Goal: Task Accomplishment & Management: Manage account settings

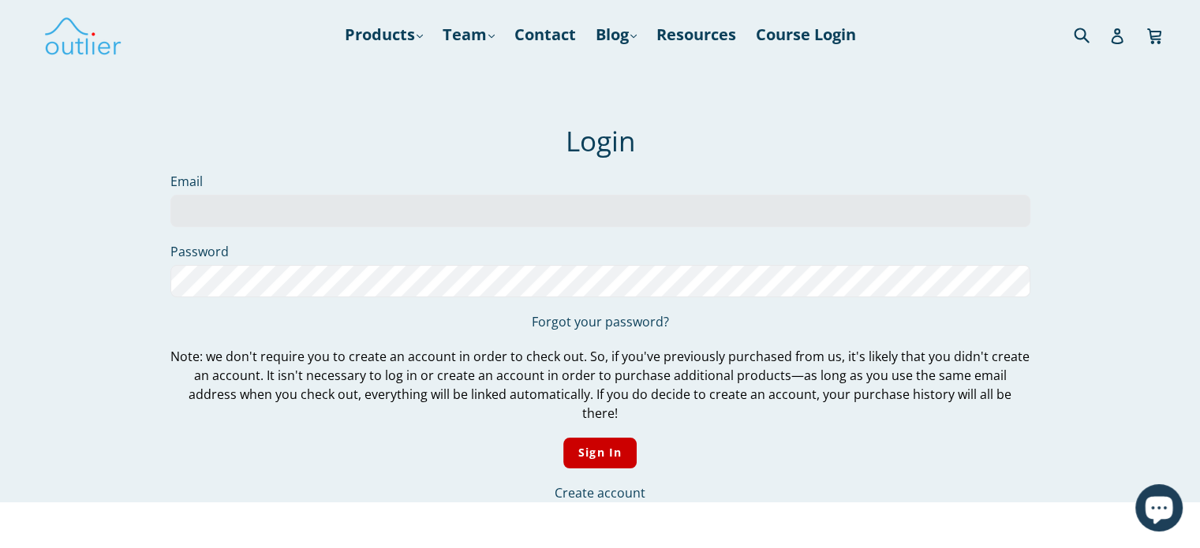
click at [376, 248] on label "Password" at bounding box center [600, 251] width 860 height 19
click at [388, 213] on input "Email" at bounding box center [600, 211] width 860 height 32
type input "[PERSON_NAME][EMAIL_ADDRESS][PERSON_NAME][DOMAIN_NAME]"
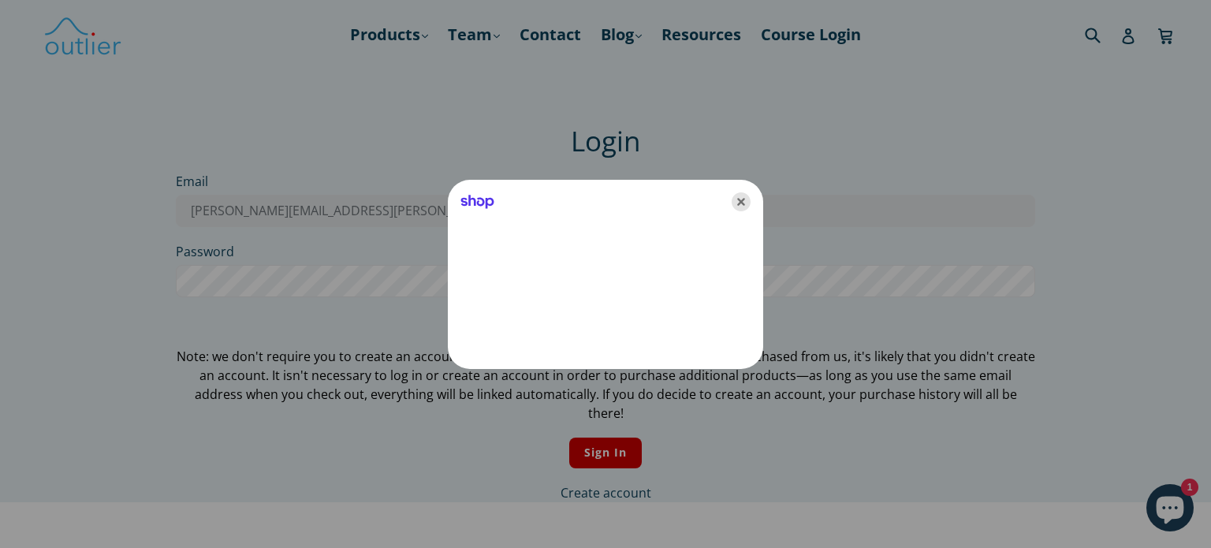
click at [741, 202] on icon "Close" at bounding box center [741, 201] width 19 height 19
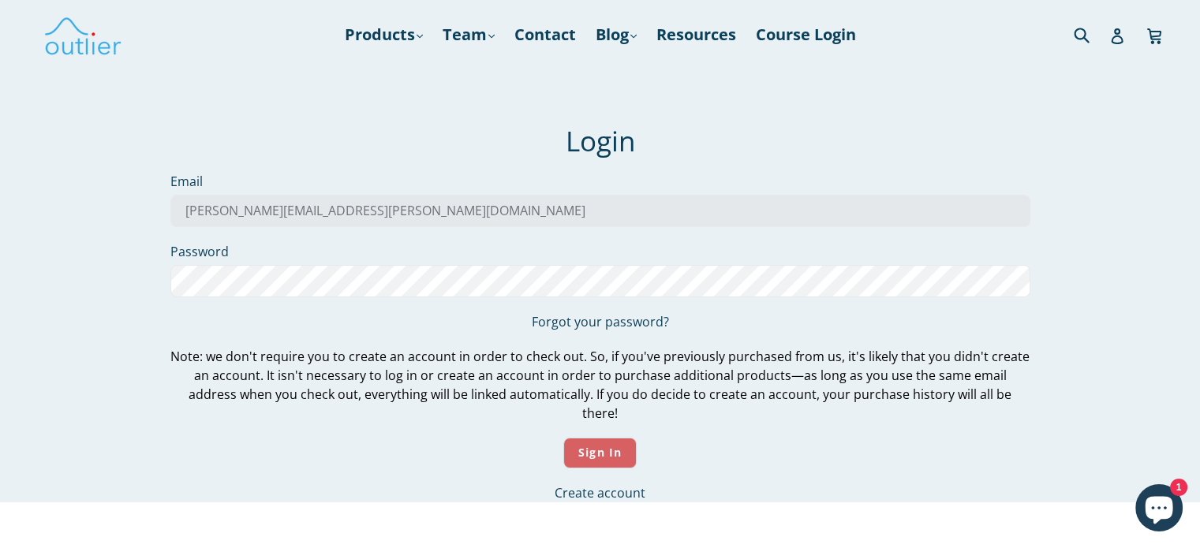
click at [599, 438] on input "Sign In" at bounding box center [599, 453] width 73 height 31
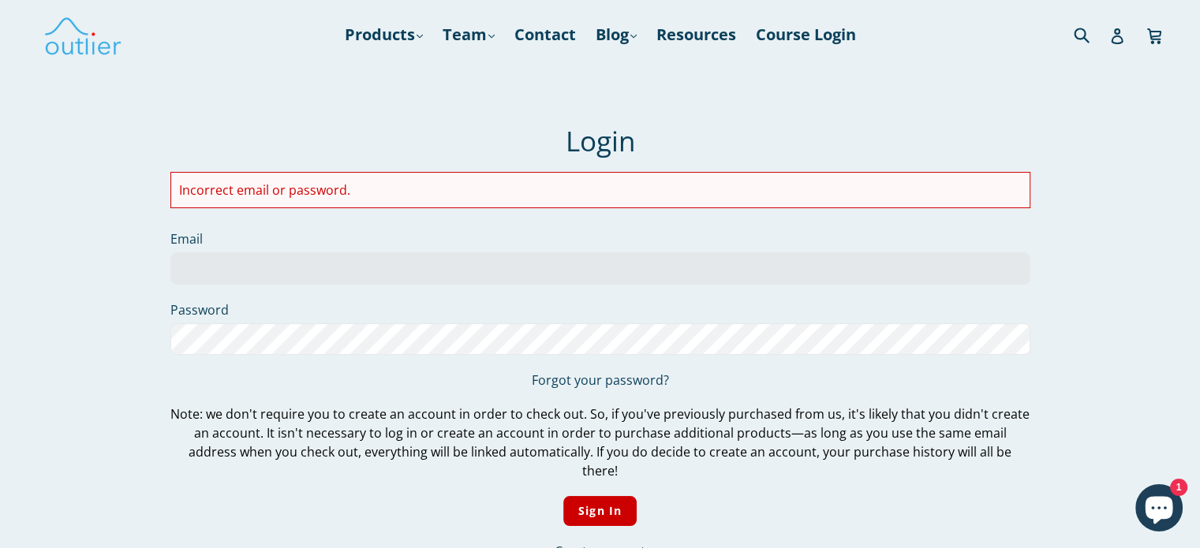
type input "starkey.diana@gmail.com"
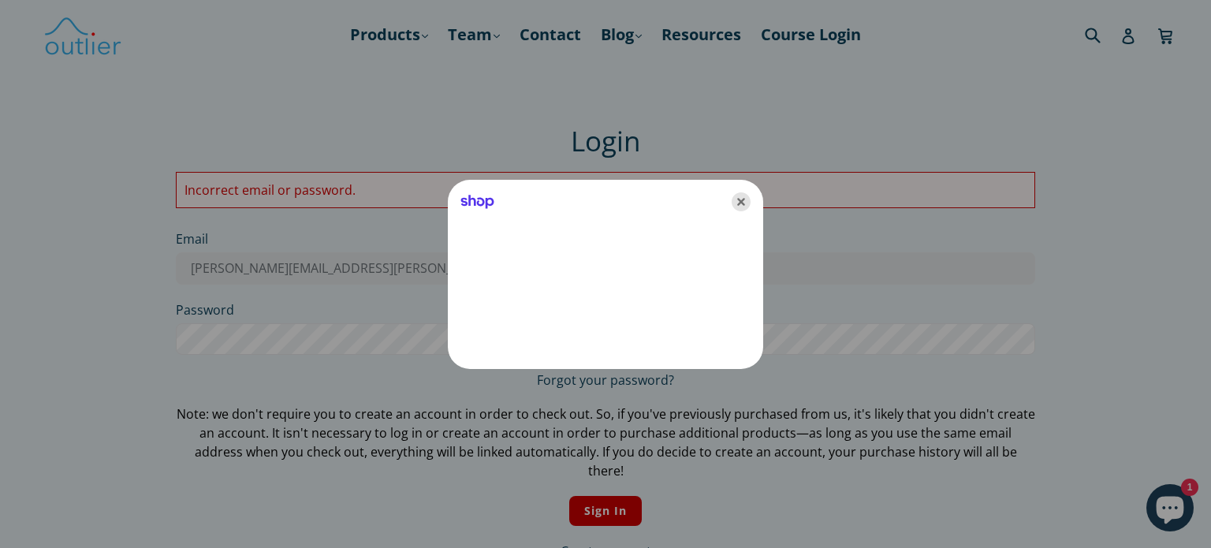
click at [742, 193] on icon "Close" at bounding box center [741, 201] width 19 height 19
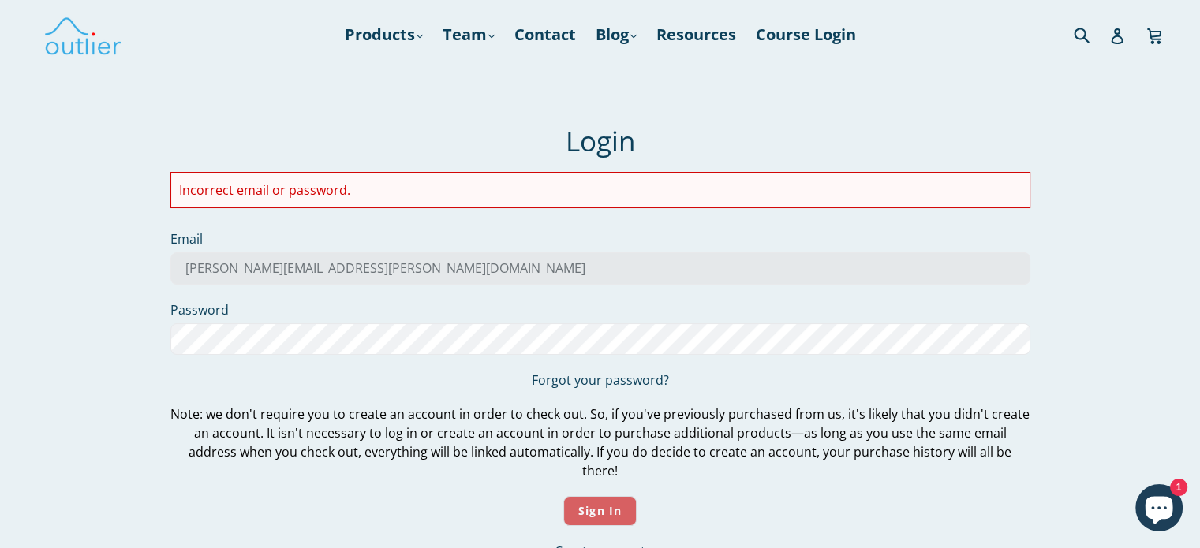
click at [593, 496] on input "Sign In" at bounding box center [599, 511] width 73 height 31
type input "starkey.diana@gmail.com"
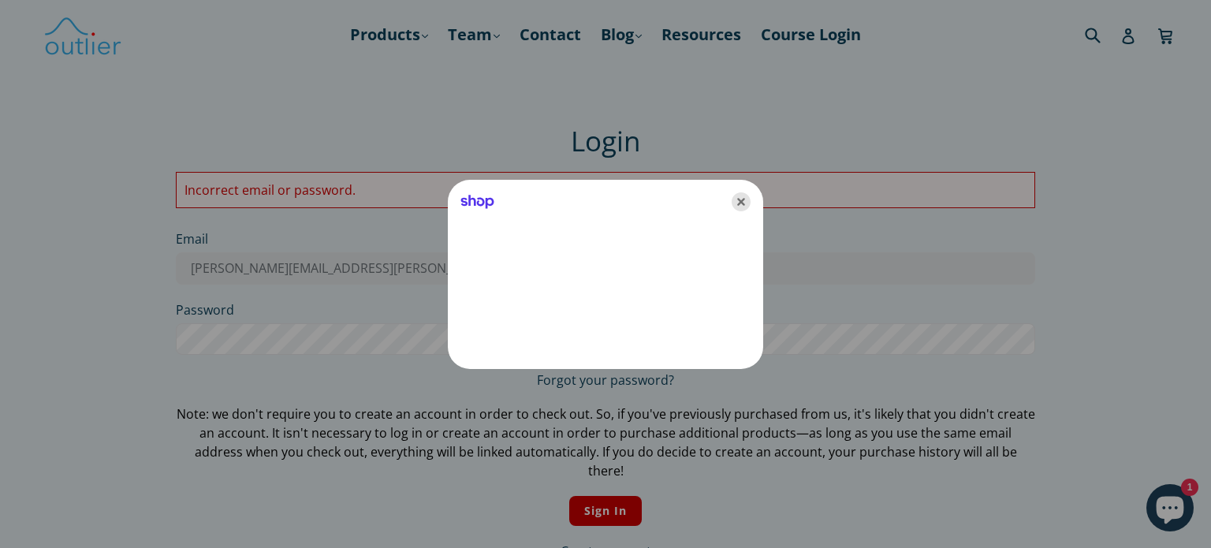
click at [744, 195] on icon "Close" at bounding box center [741, 201] width 19 height 19
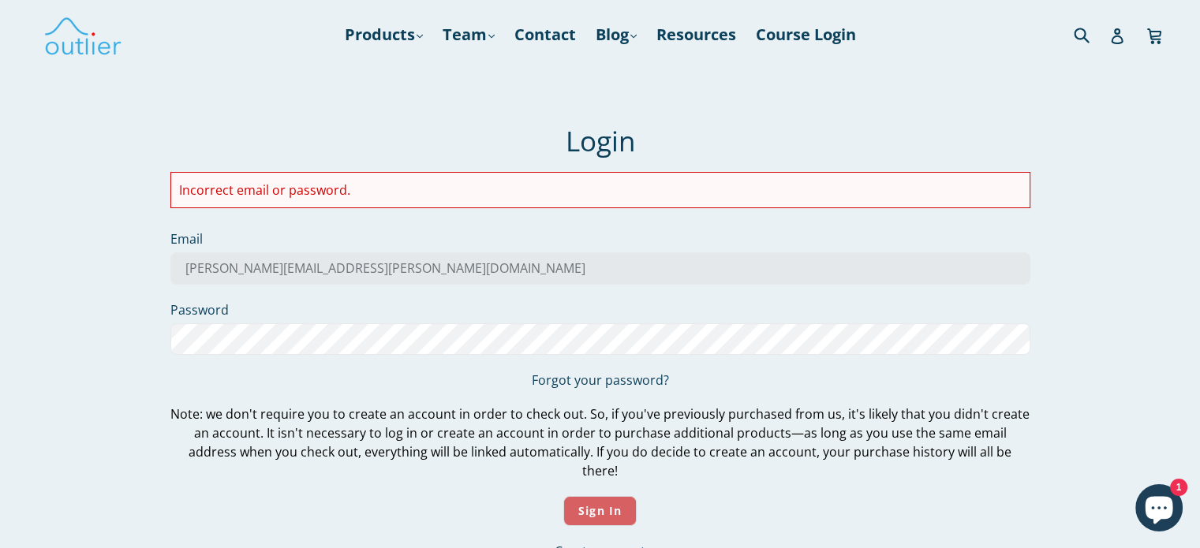
click at [608, 496] on input "Sign In" at bounding box center [599, 511] width 73 height 31
click at [253, 185] on li "Incorrect email or password." at bounding box center [600, 190] width 842 height 19
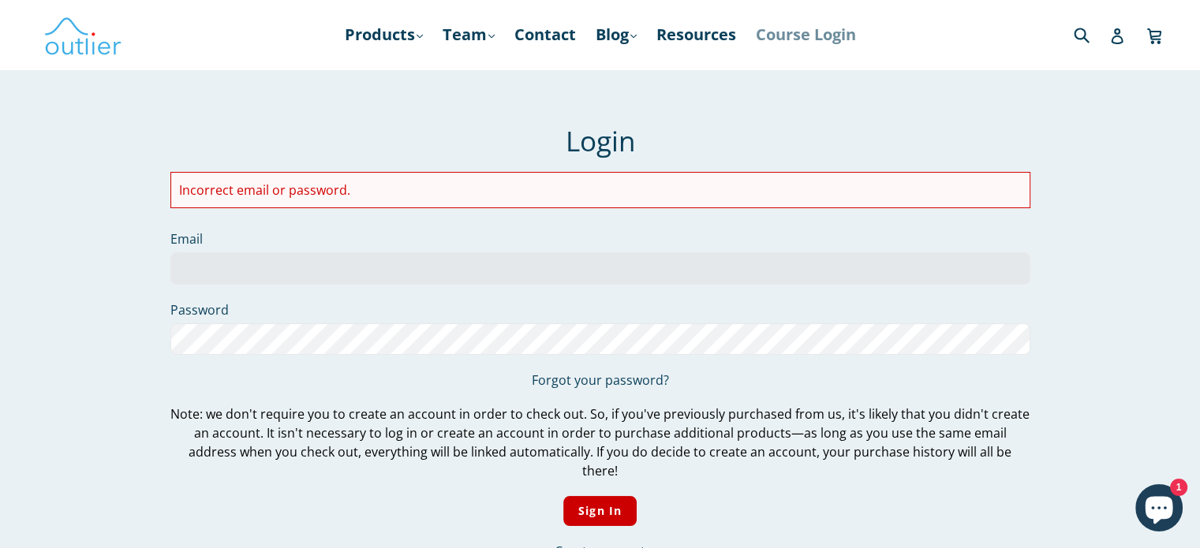
click at [830, 43] on link "Course Login" at bounding box center [806, 35] width 116 height 28
